Goal: Check status: Check status

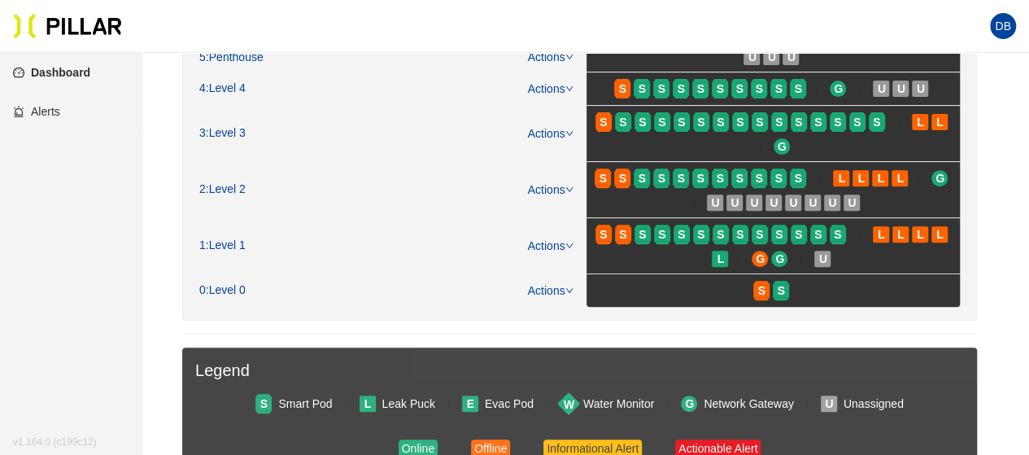
scroll to position [244, 0]
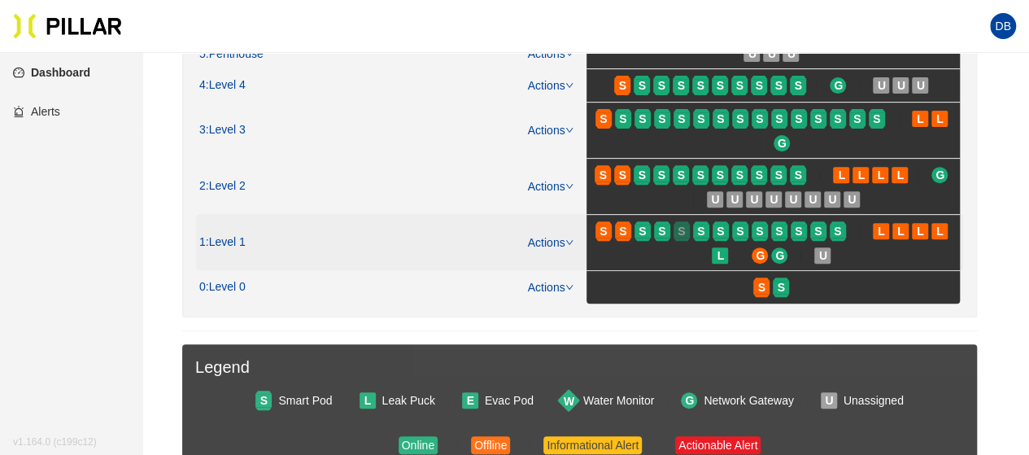
click at [675, 227] on div "S" at bounding box center [681, 230] width 16 height 13
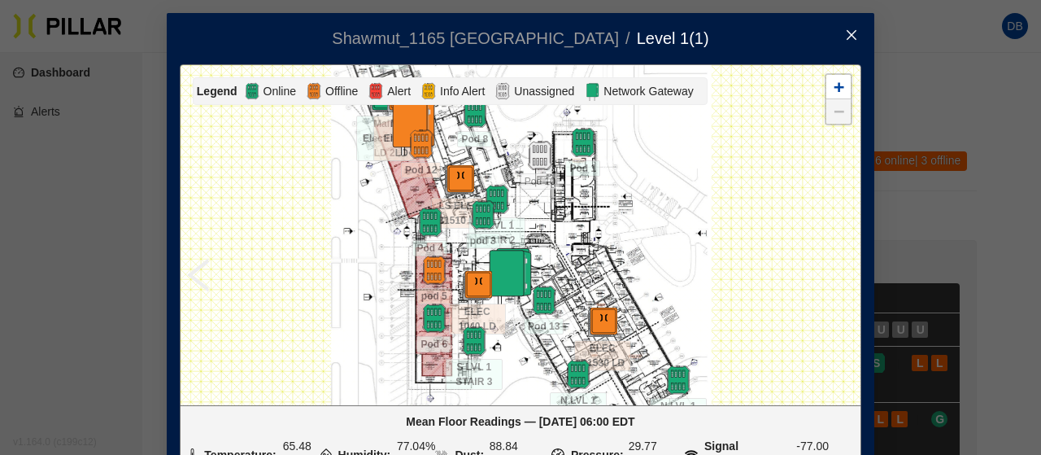
click at [845, 37] on icon "close" at bounding box center [851, 34] width 13 height 13
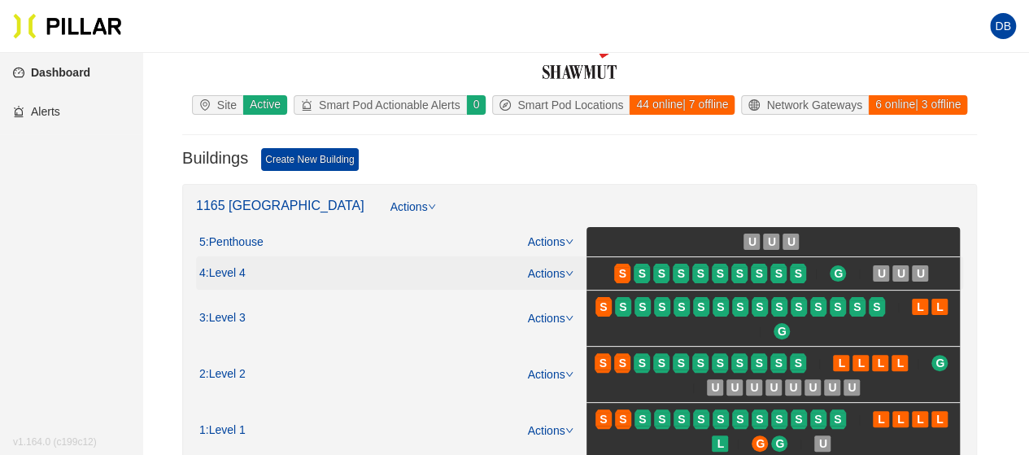
scroll to position [81, 0]
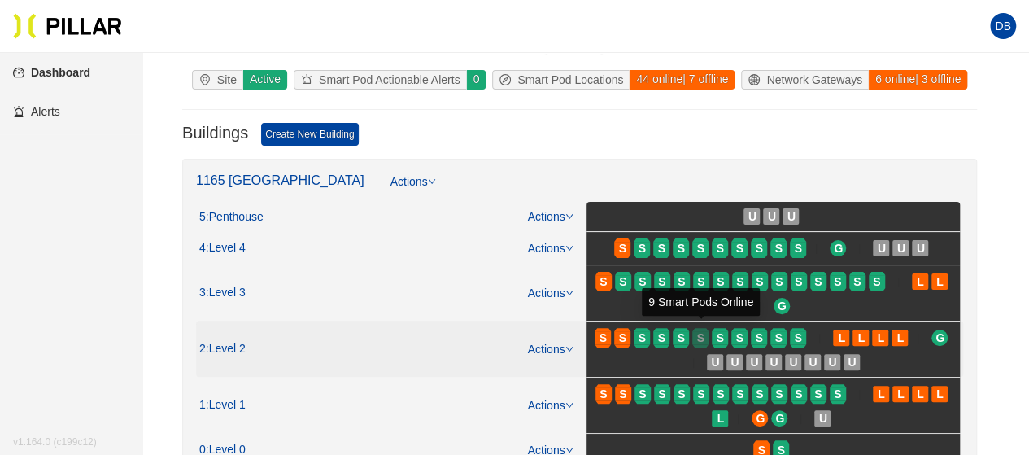
click at [693, 331] on div "S" at bounding box center [700, 337] width 16 height 13
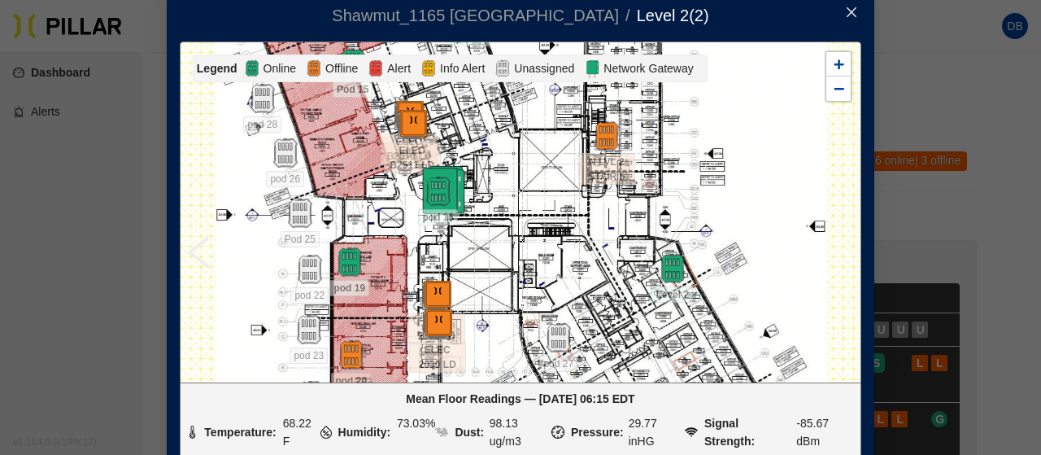
scroll to position [17, 0]
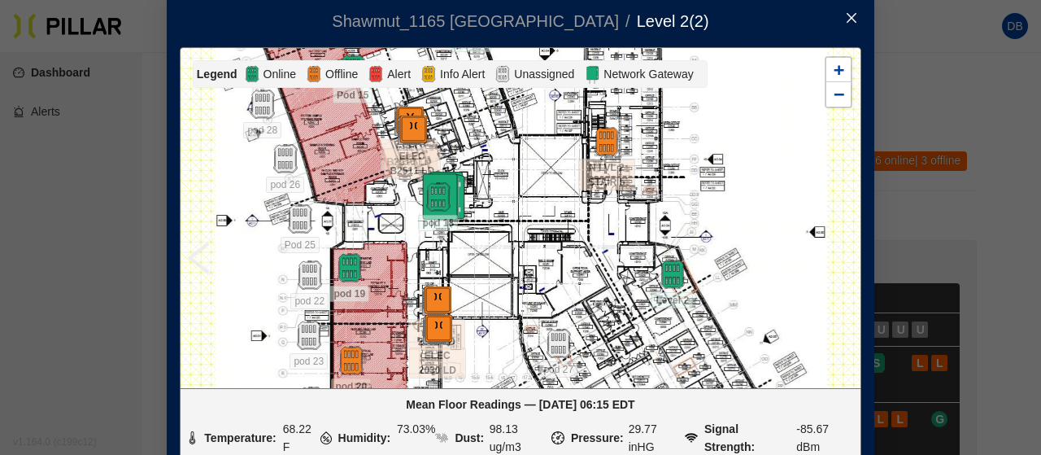
click at [834, 7] on span "Close" at bounding box center [852, 19] width 46 height 46
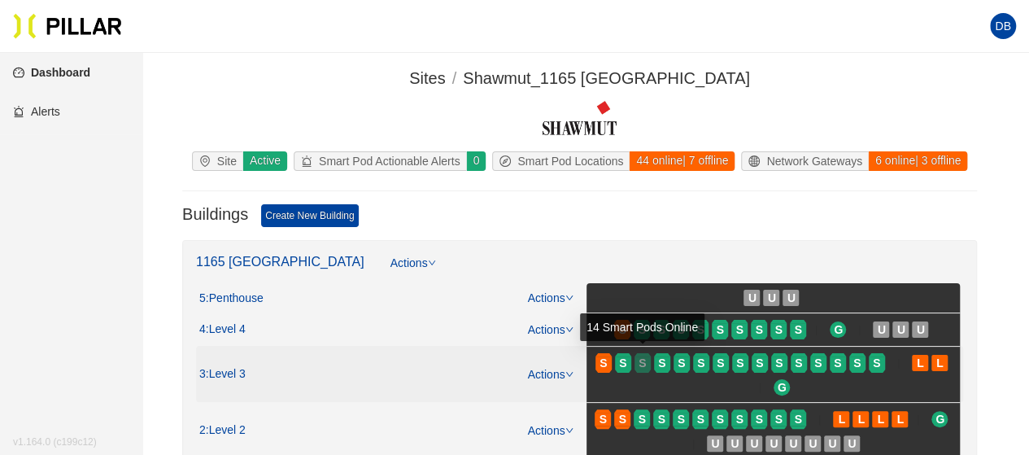
click at [642, 368] on span "S" at bounding box center [641, 363] width 7 height 18
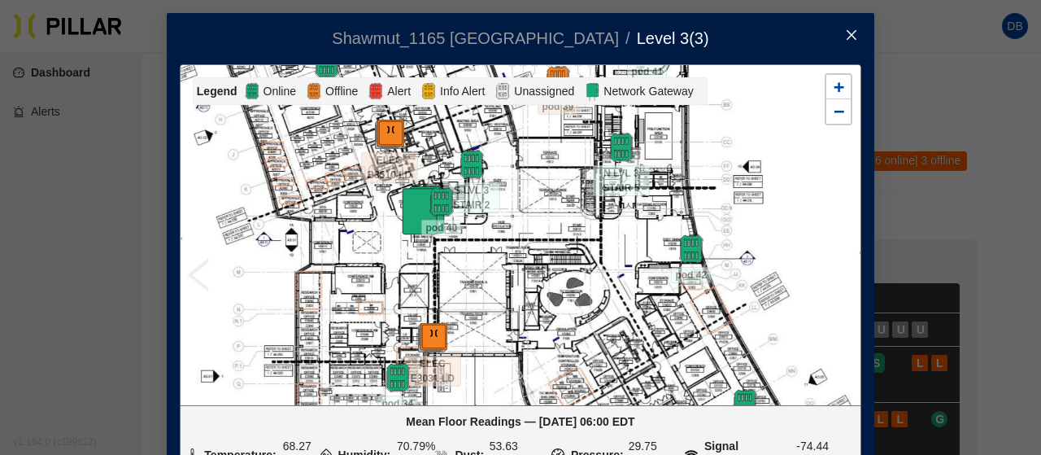
click at [846, 37] on icon "close" at bounding box center [851, 34] width 13 height 13
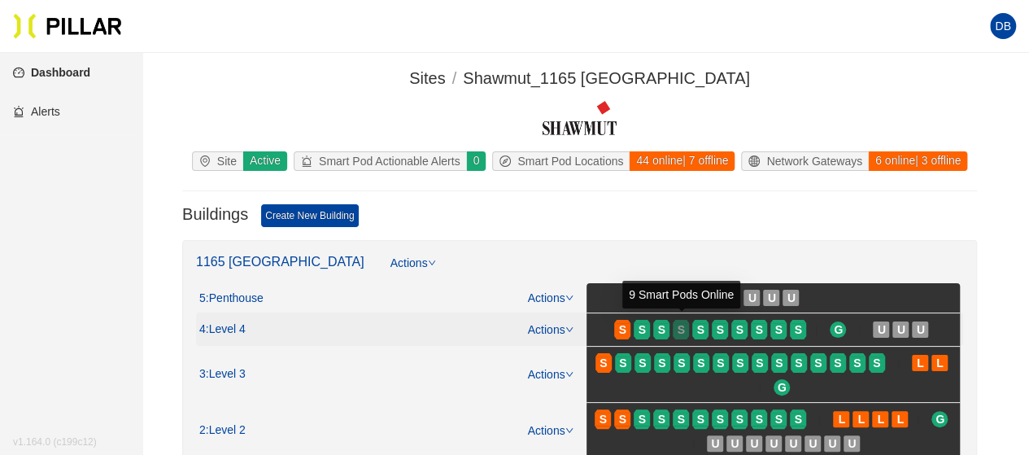
click at [682, 329] on span "S" at bounding box center [680, 329] width 7 height 18
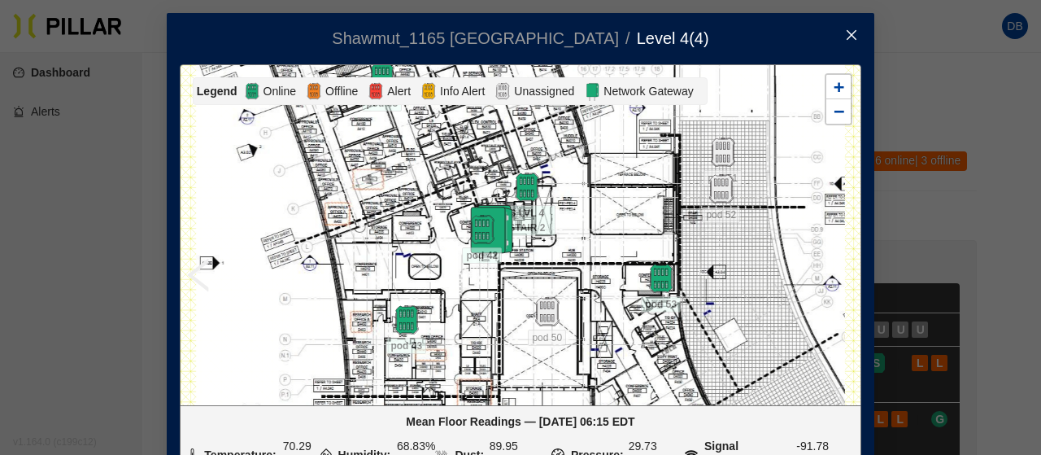
click at [854, 32] on span "Close" at bounding box center [852, 36] width 46 height 46
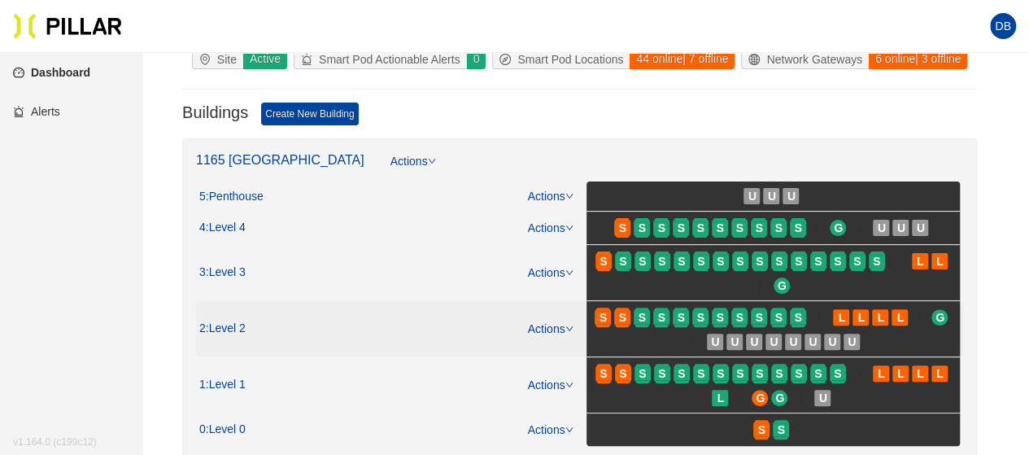
scroll to position [81, 0]
